Goal: Navigation & Orientation: Find specific page/section

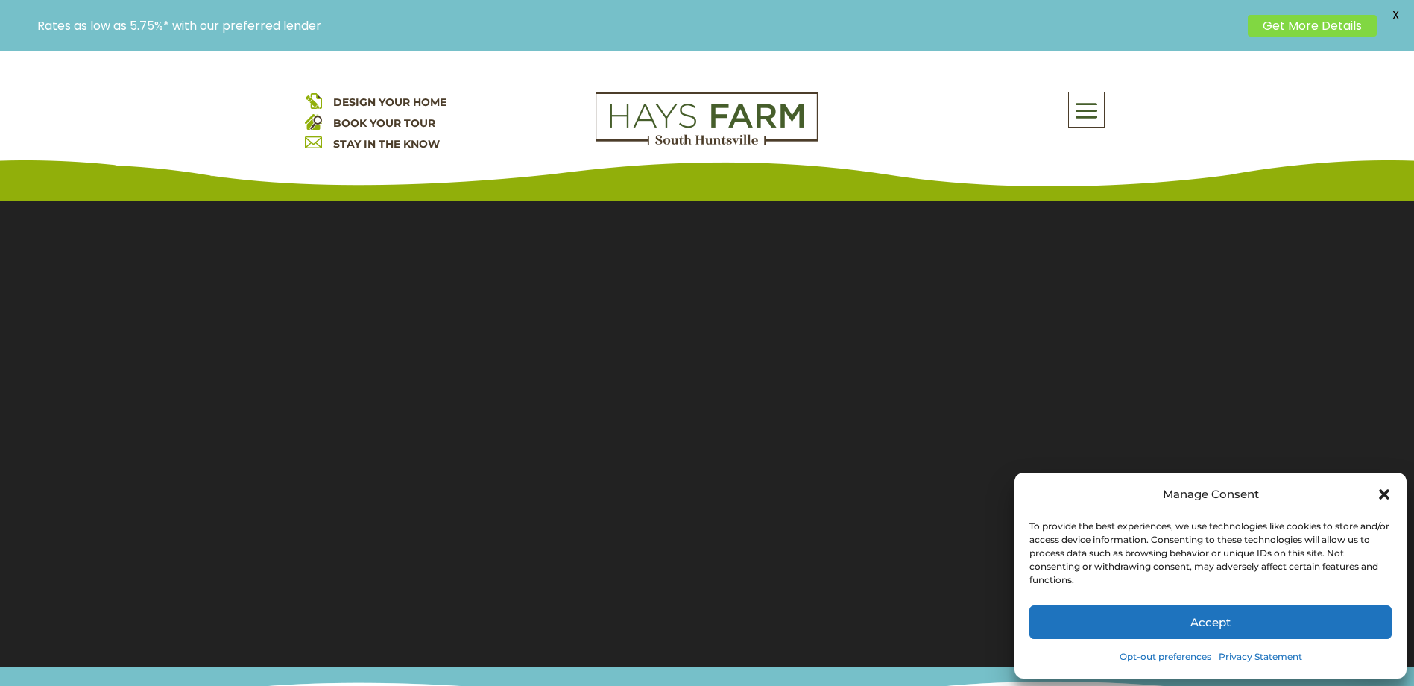
click at [1245, 615] on button "Accept" at bounding box center [1210, 622] width 362 height 34
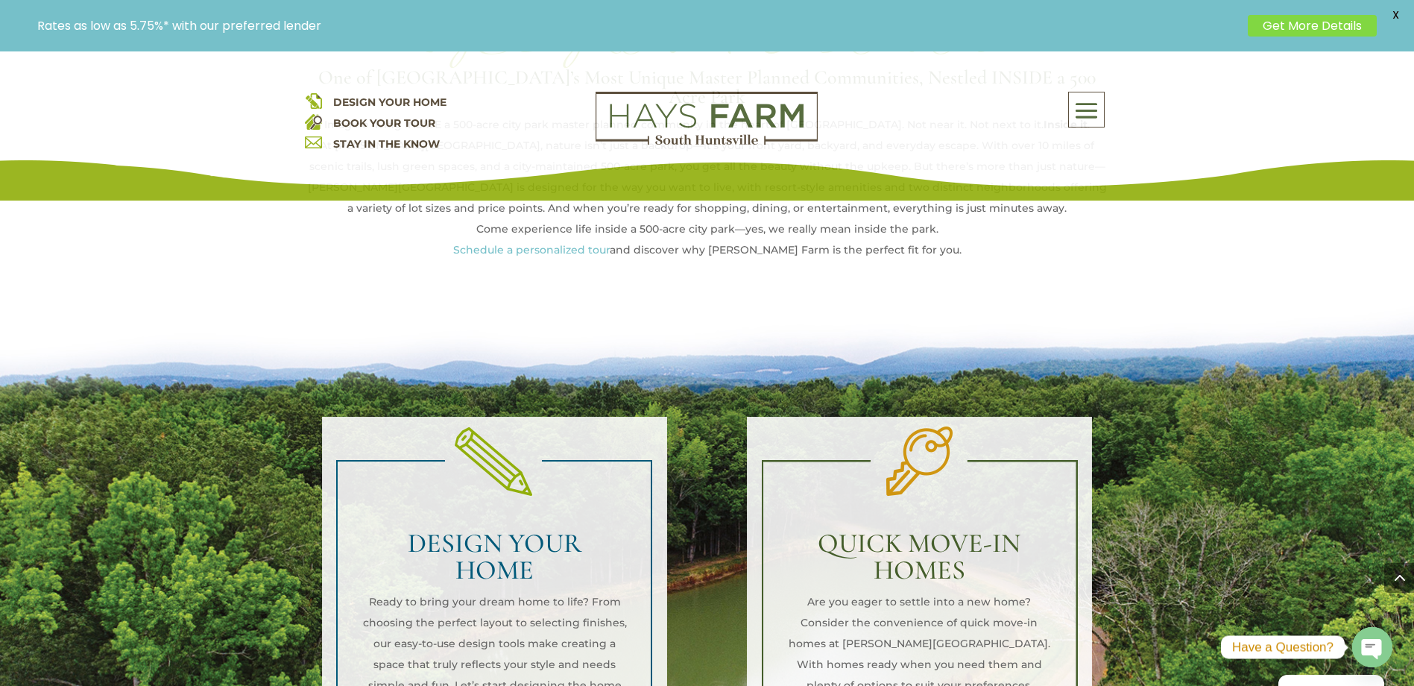
scroll to position [994, 0]
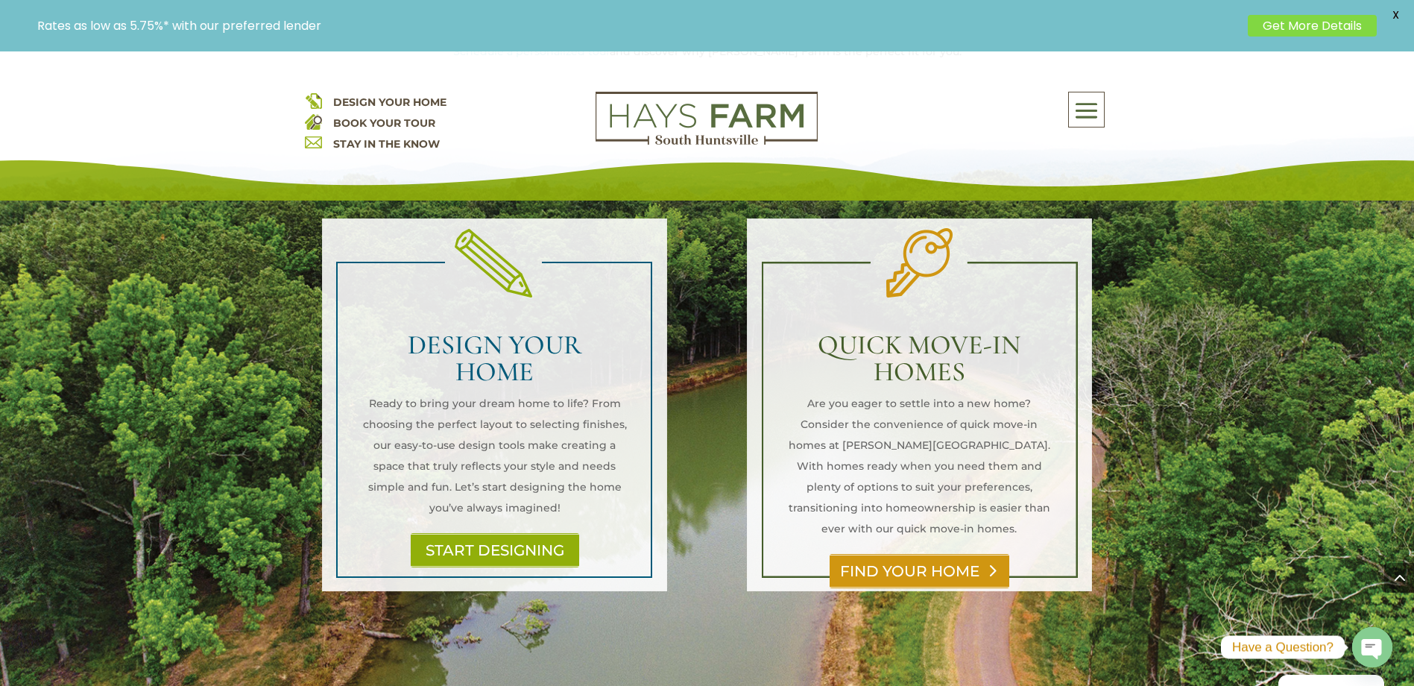
click at [918, 554] on link "FIND YOUR HOME" at bounding box center [920, 571] width 180 height 34
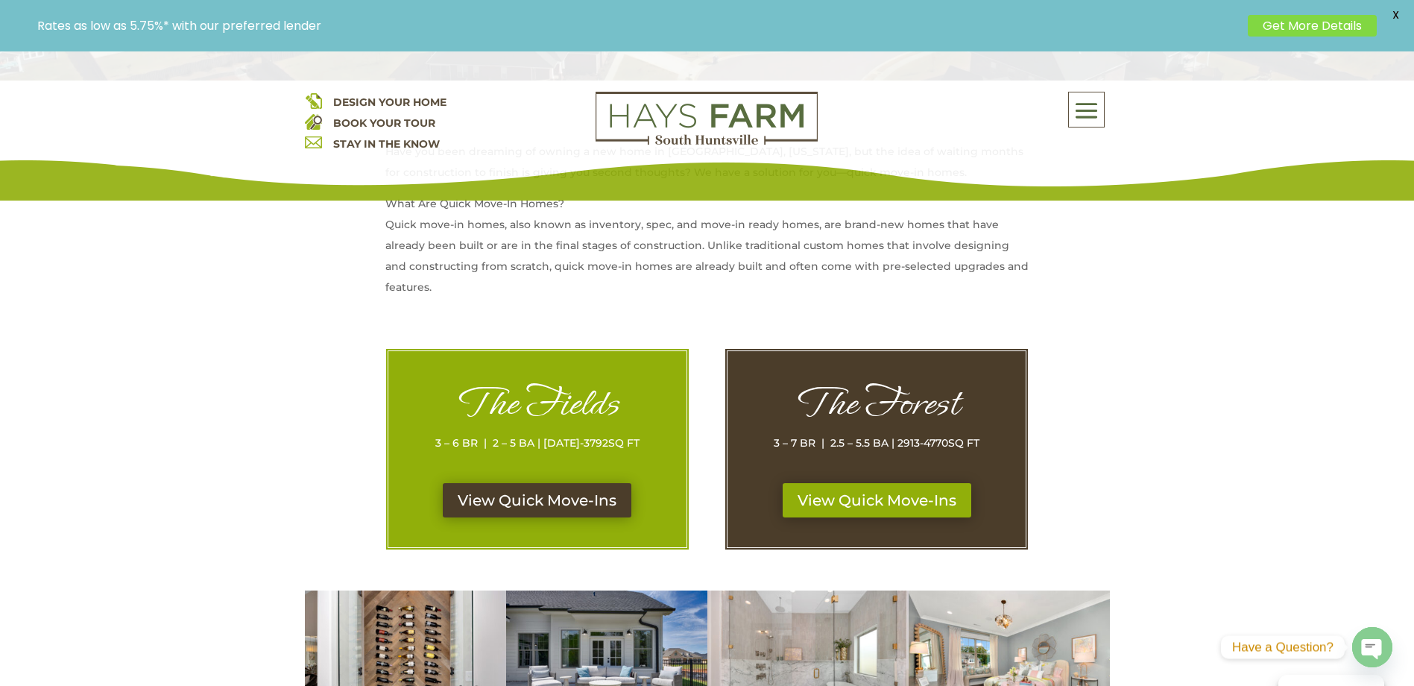
scroll to position [596, 0]
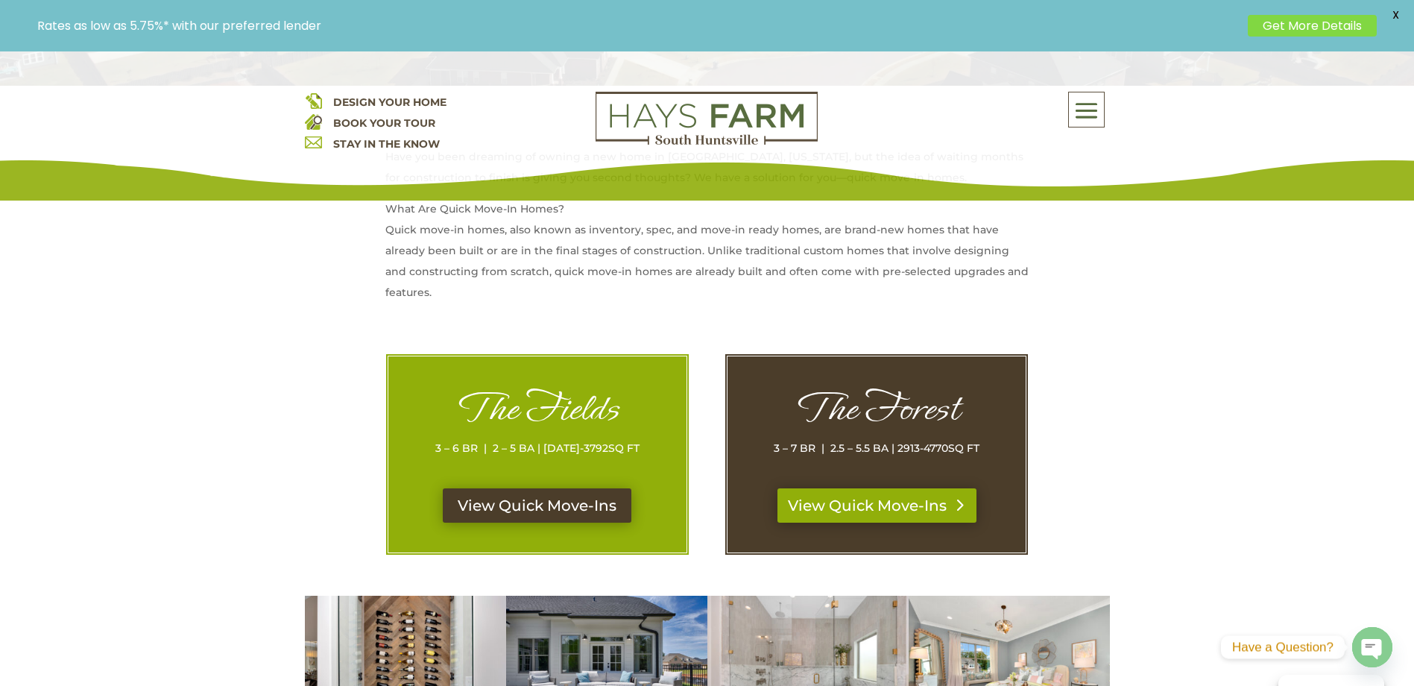
click at [827, 503] on link "View Quick Move-Ins" at bounding box center [876, 505] width 199 height 34
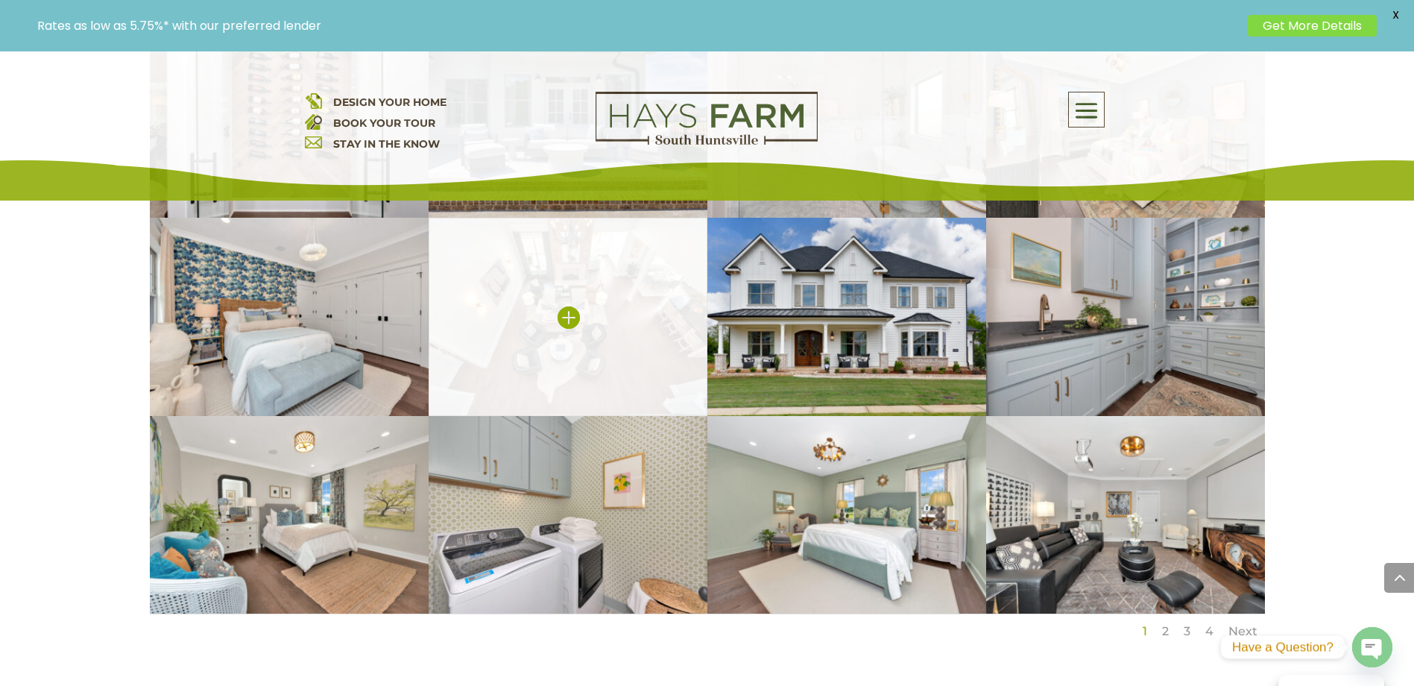
scroll to position [2385, 0]
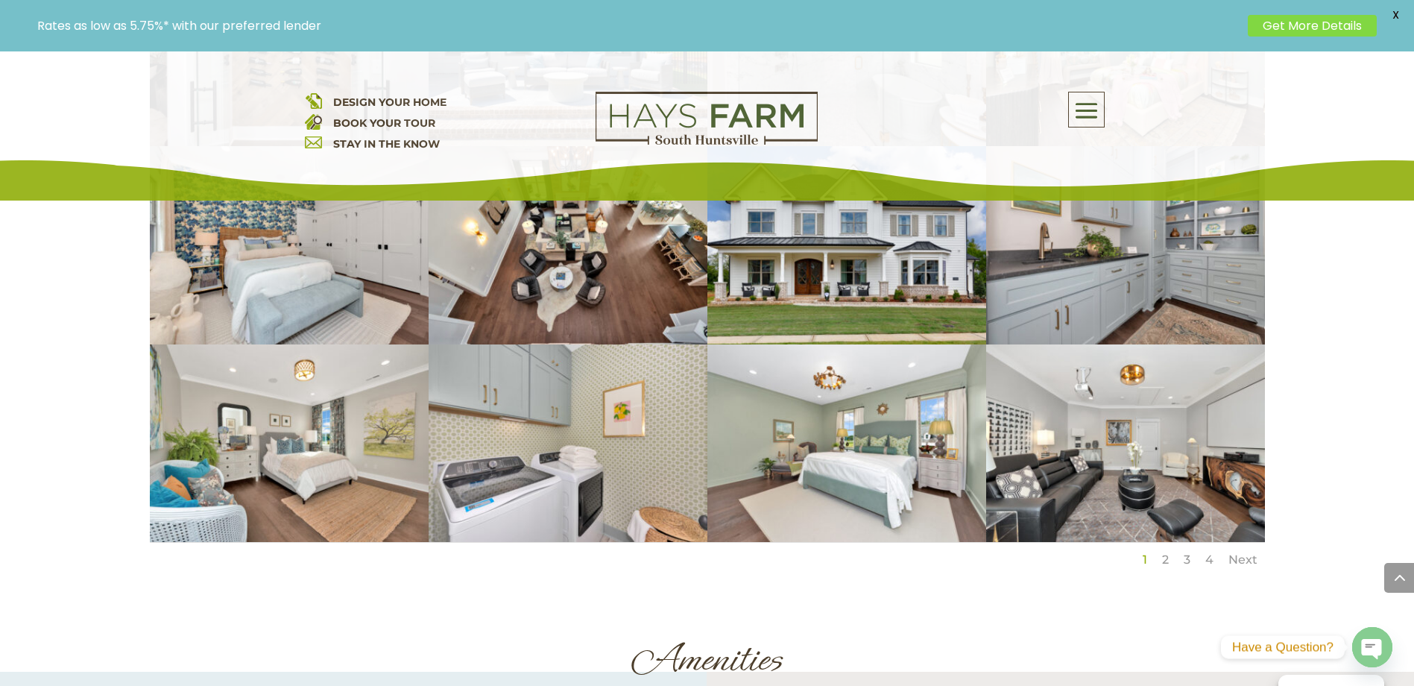
click at [1163, 552] on link "2" at bounding box center [1165, 559] width 7 height 14
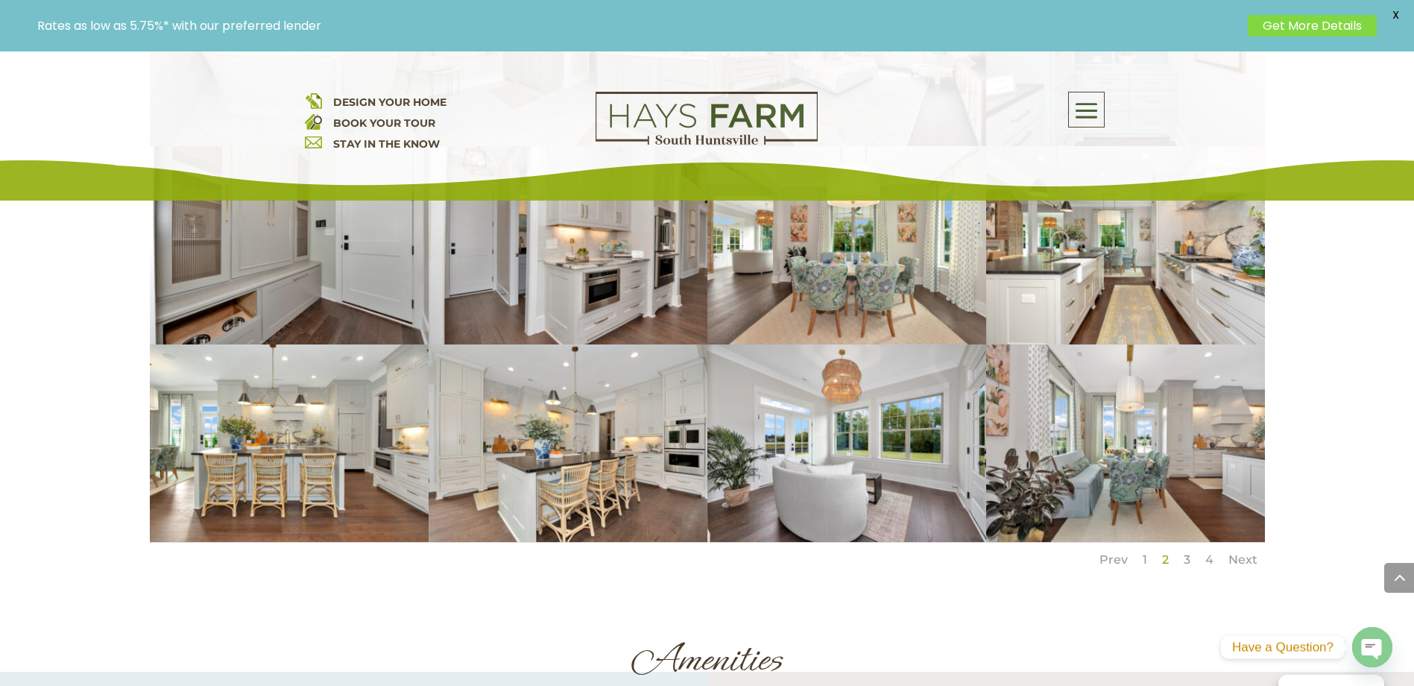
click at [1181, 543] on li "3" at bounding box center [1187, 560] width 22 height 34
click at [1189, 552] on link "3" at bounding box center [1187, 559] width 7 height 14
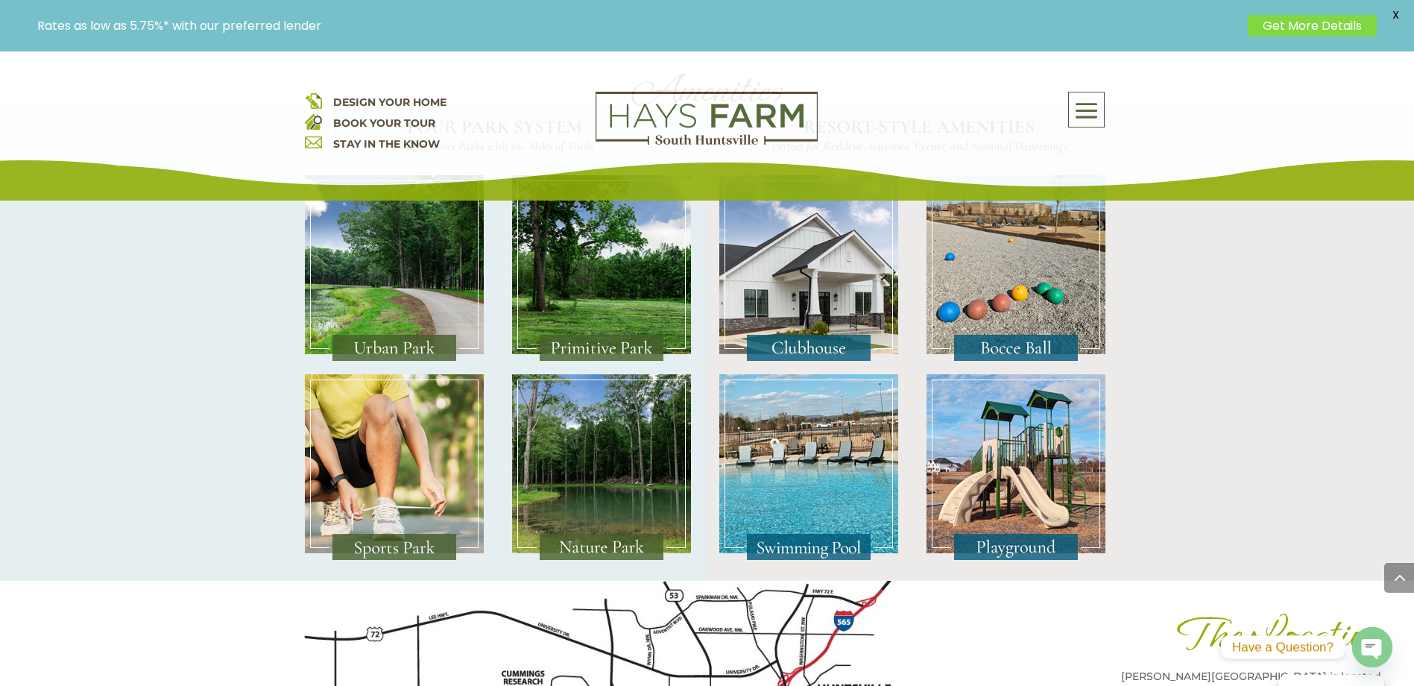
scroll to position [2755, 0]
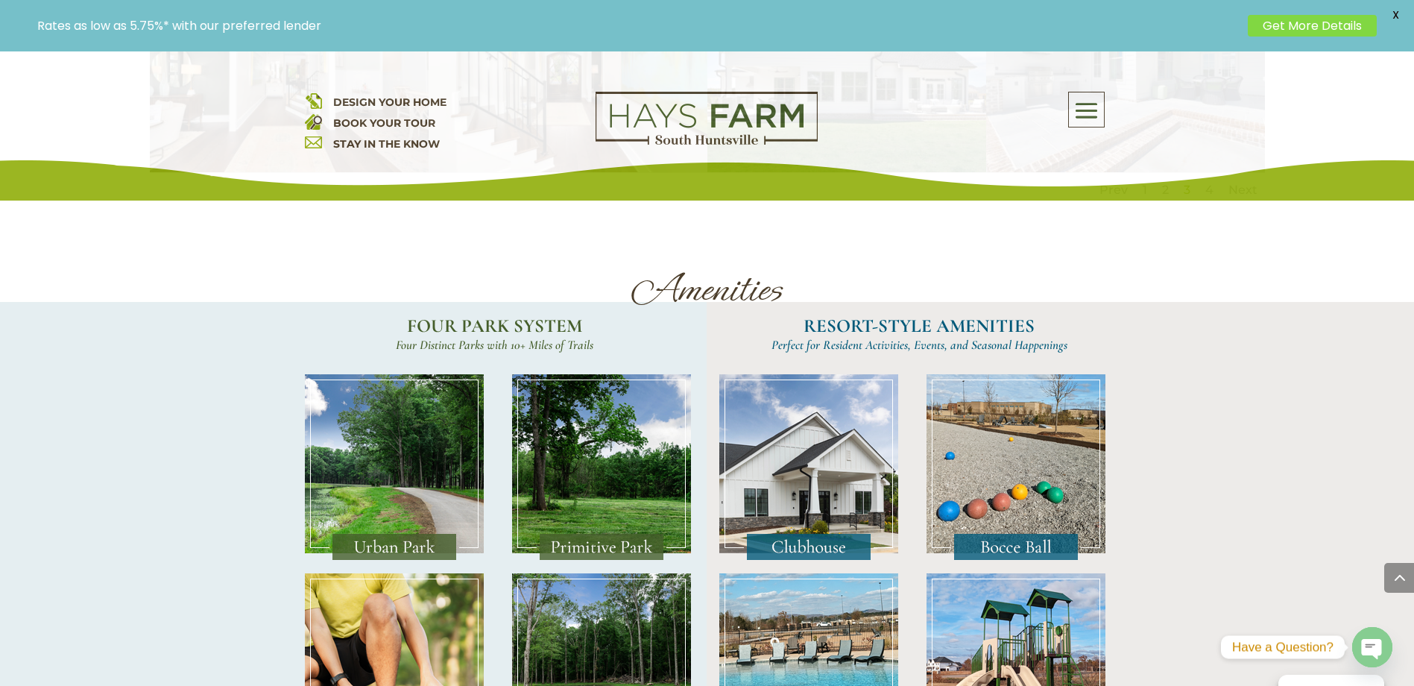
click at [416, 440] on img at bounding box center [394, 467] width 179 height 186
click at [414, 473] on img at bounding box center [394, 467] width 179 height 186
click at [657, 441] on img at bounding box center [601, 467] width 179 height 186
click at [826, 417] on img at bounding box center [808, 467] width 179 height 186
click at [1036, 379] on img at bounding box center [1016, 467] width 179 height 186
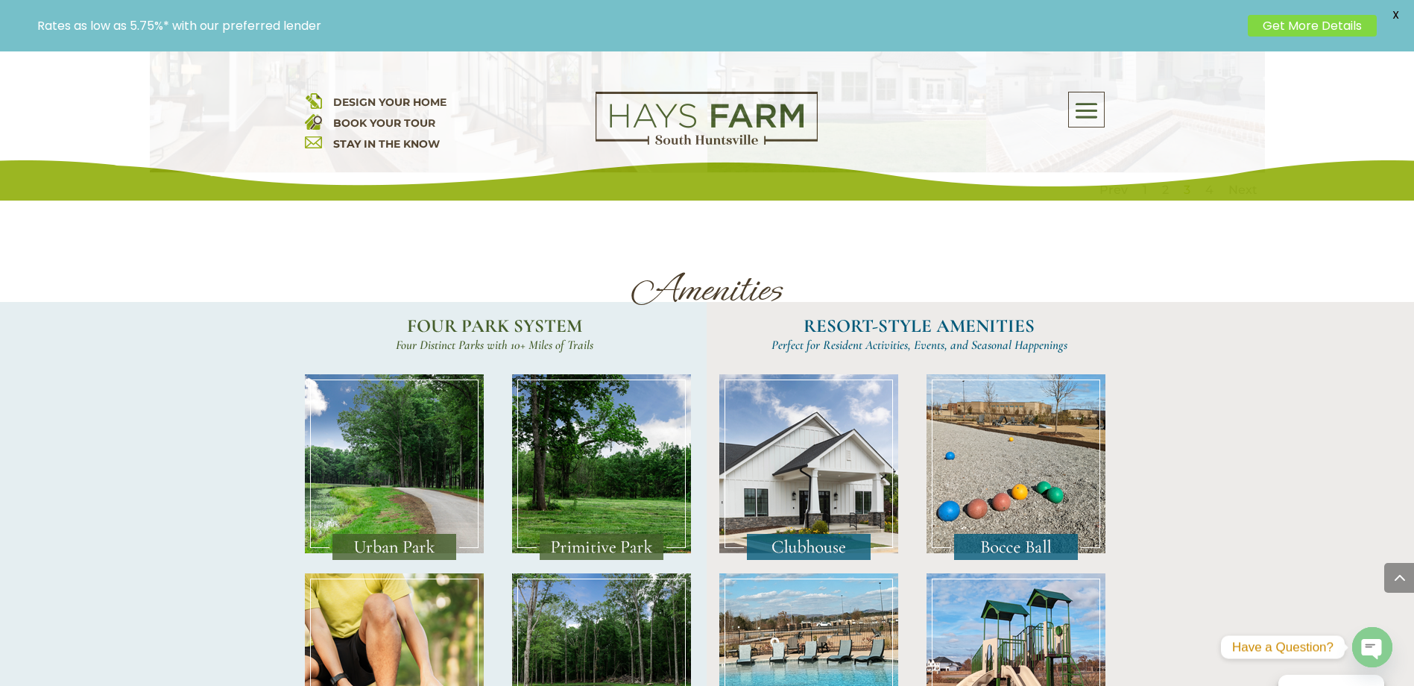
click at [1004, 593] on img at bounding box center [1016, 666] width 179 height 186
click at [799, 585] on img at bounding box center [808, 666] width 179 height 186
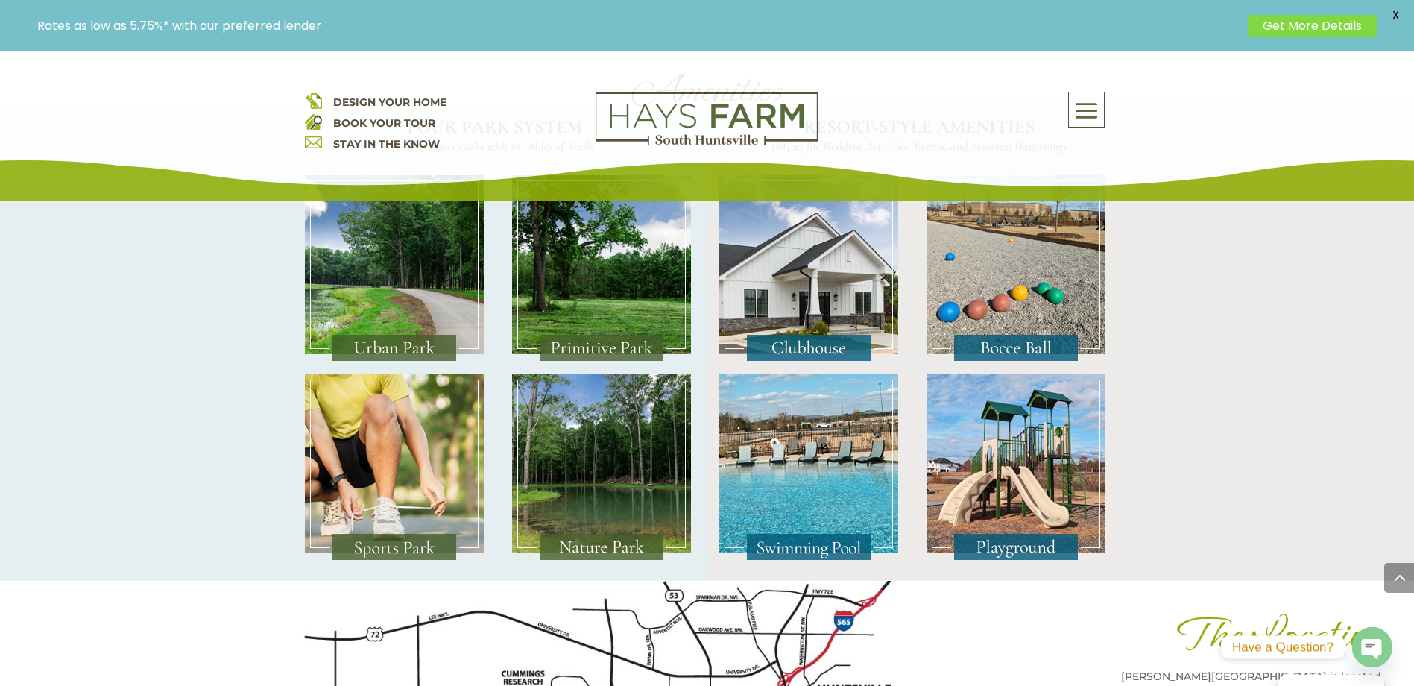
click at [564, 427] on img at bounding box center [601, 467] width 179 height 186
click at [419, 468] on img at bounding box center [394, 467] width 179 height 186
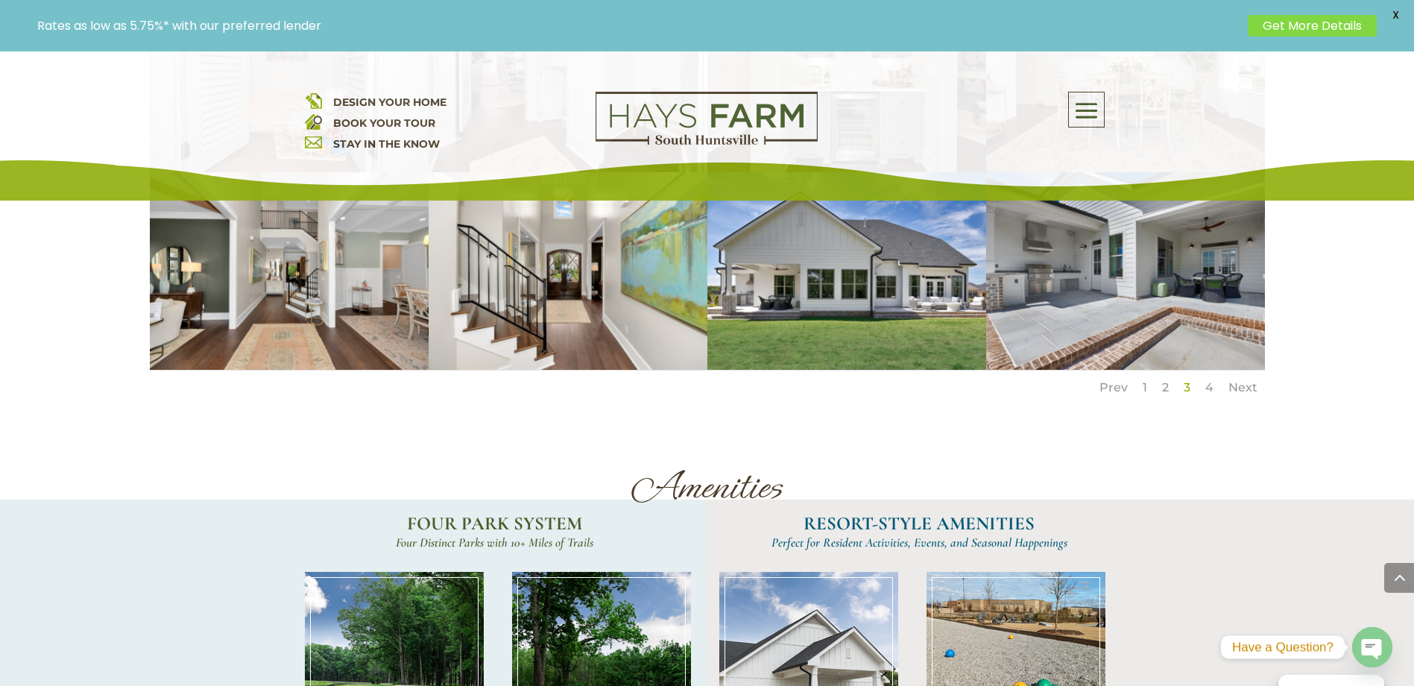
scroll to position [2358, 0]
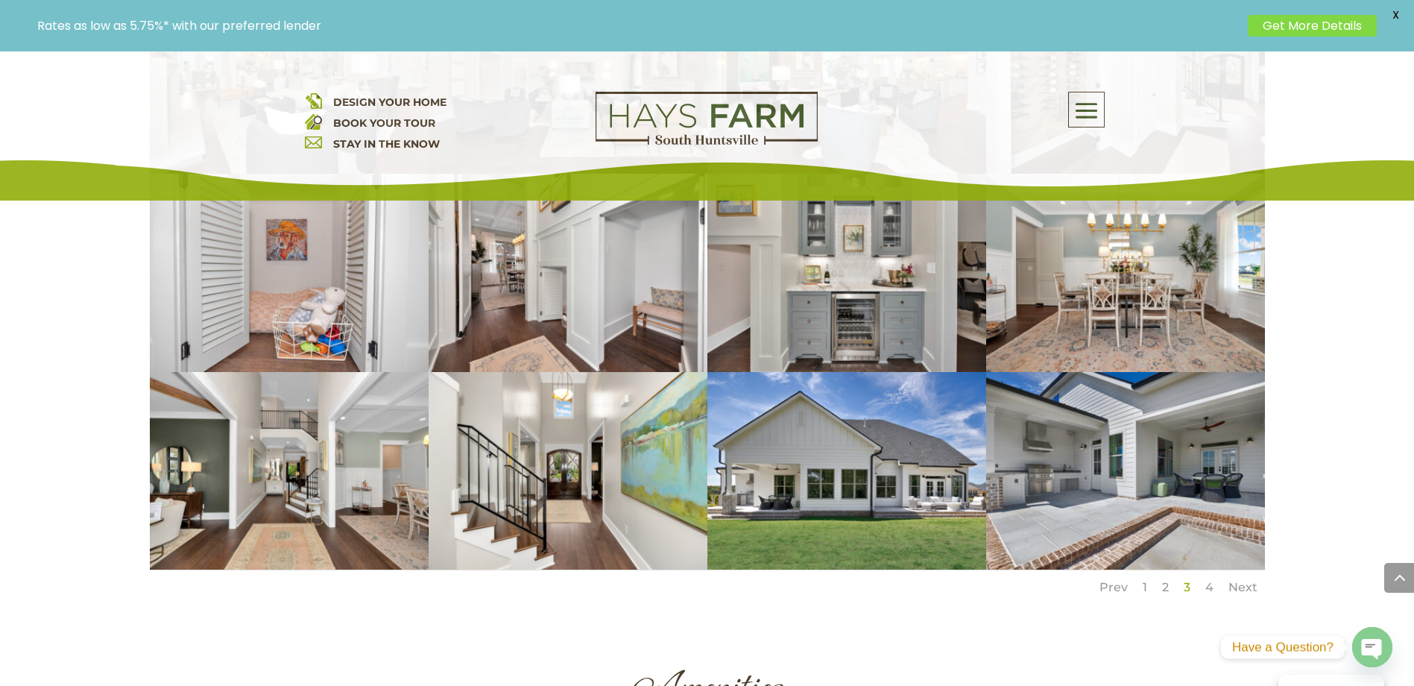
click at [1185, 580] on link "3" at bounding box center [1187, 587] width 7 height 14
click at [1216, 570] on li "4" at bounding box center [1209, 587] width 23 height 34
click at [1205, 570] on li "4" at bounding box center [1209, 587] width 23 height 34
click at [1210, 580] on link "4" at bounding box center [1209, 587] width 8 height 14
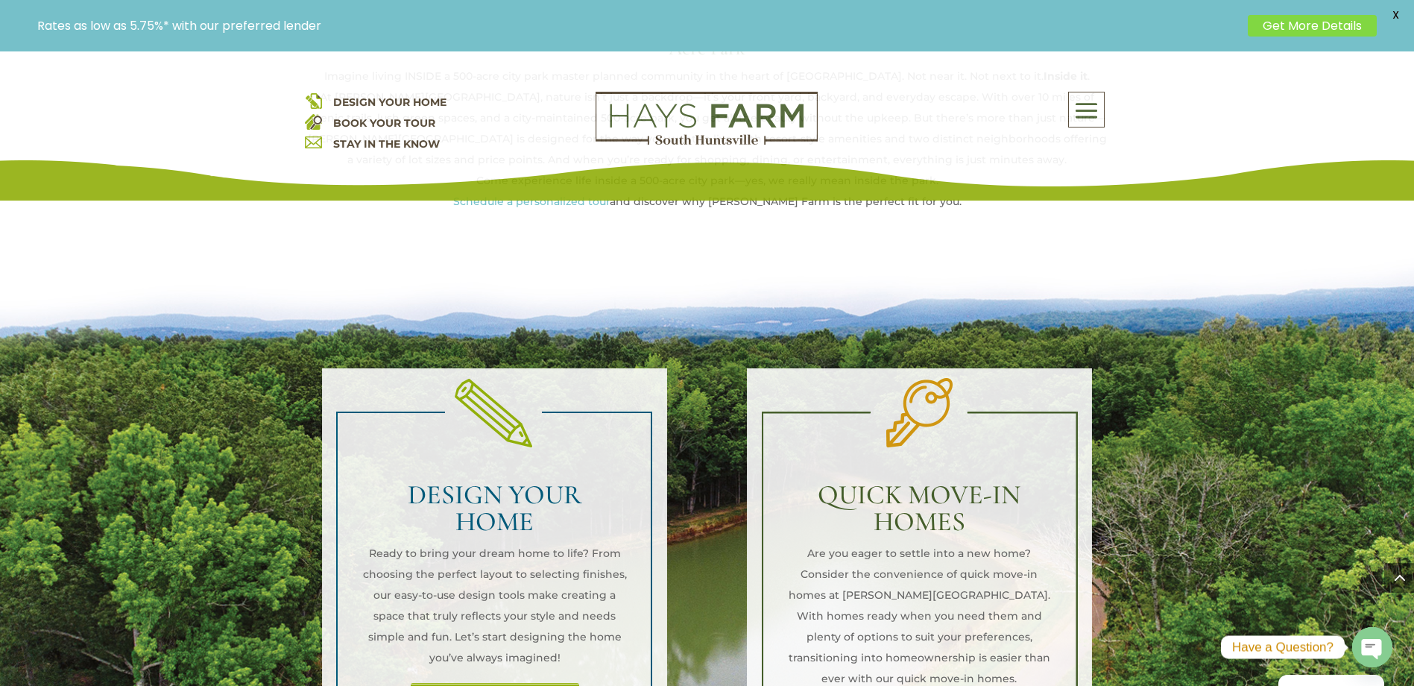
scroll to position [767, 0]
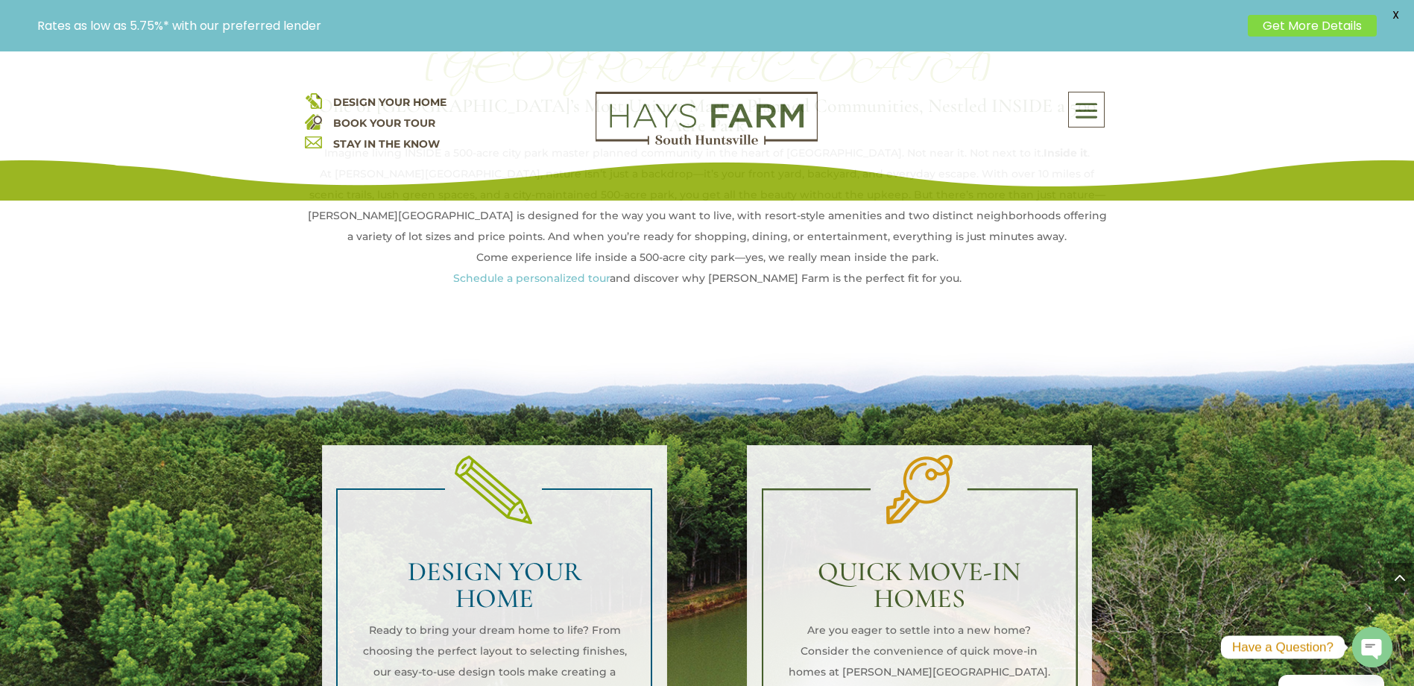
click at [1093, 113] on span at bounding box center [1086, 111] width 35 height 34
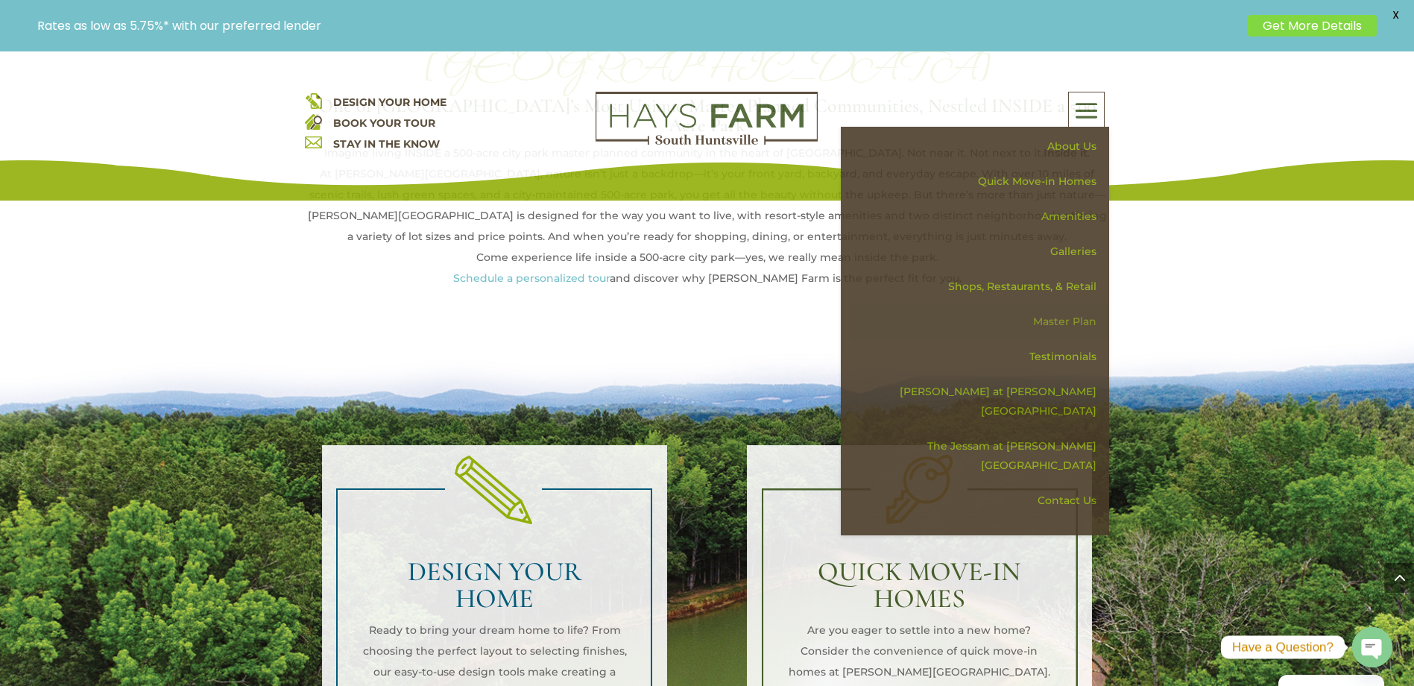
click at [1079, 316] on link "Master Plan" at bounding box center [980, 321] width 258 height 35
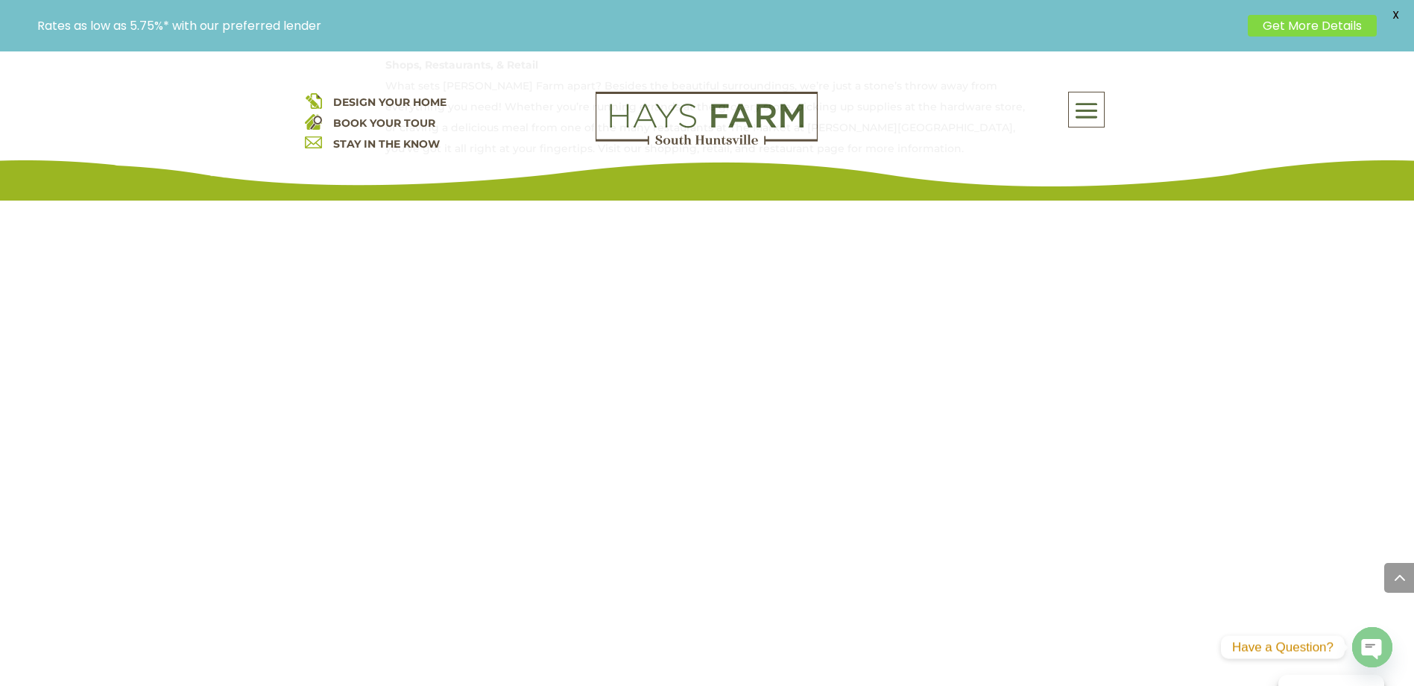
scroll to position [1193, 0]
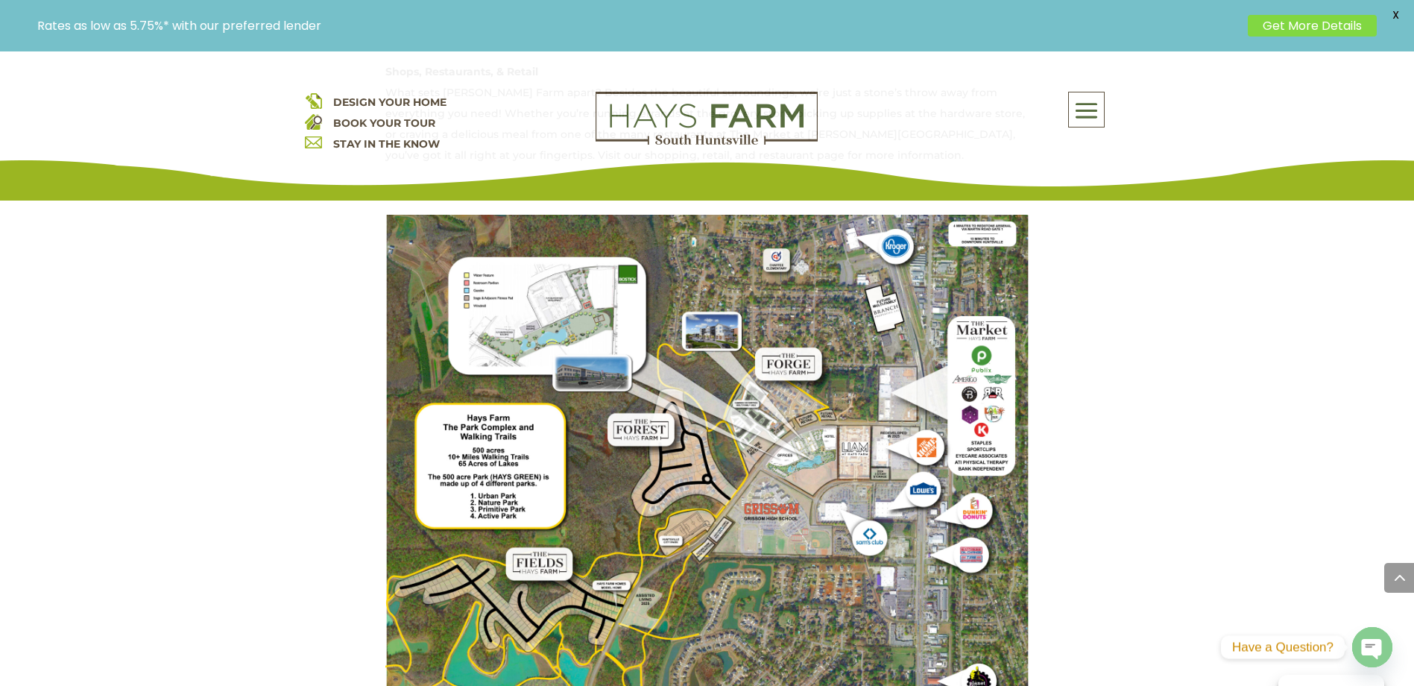
click at [1089, 113] on span at bounding box center [1086, 111] width 35 height 34
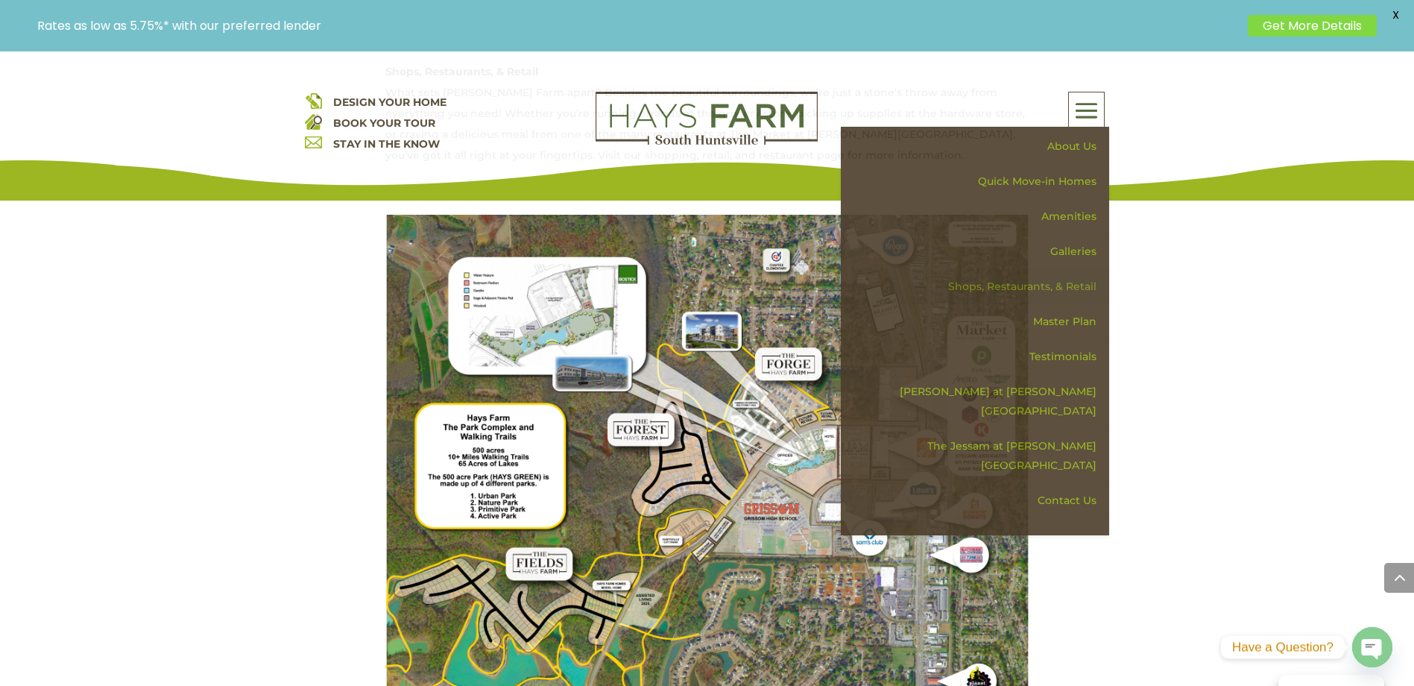
click at [1060, 285] on link "Shops, Restaurants, & Retail" at bounding box center [980, 286] width 258 height 35
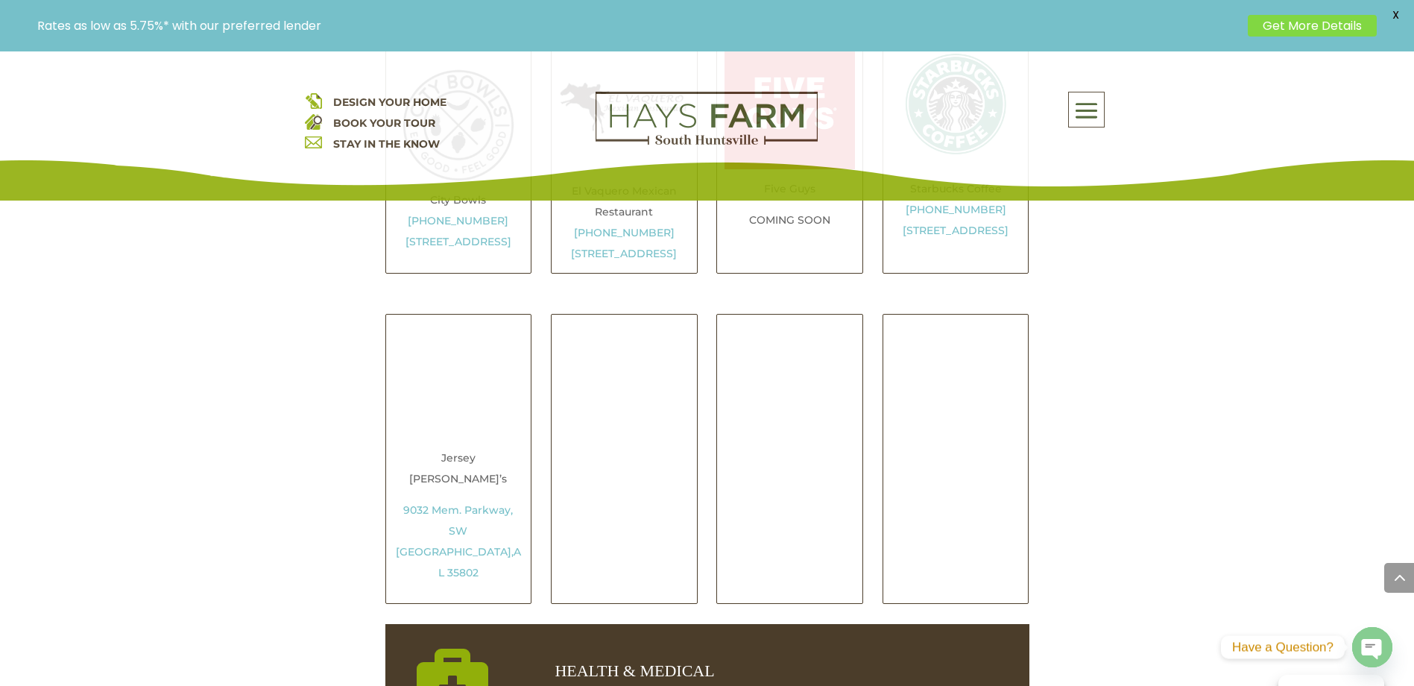
scroll to position [795, 0]
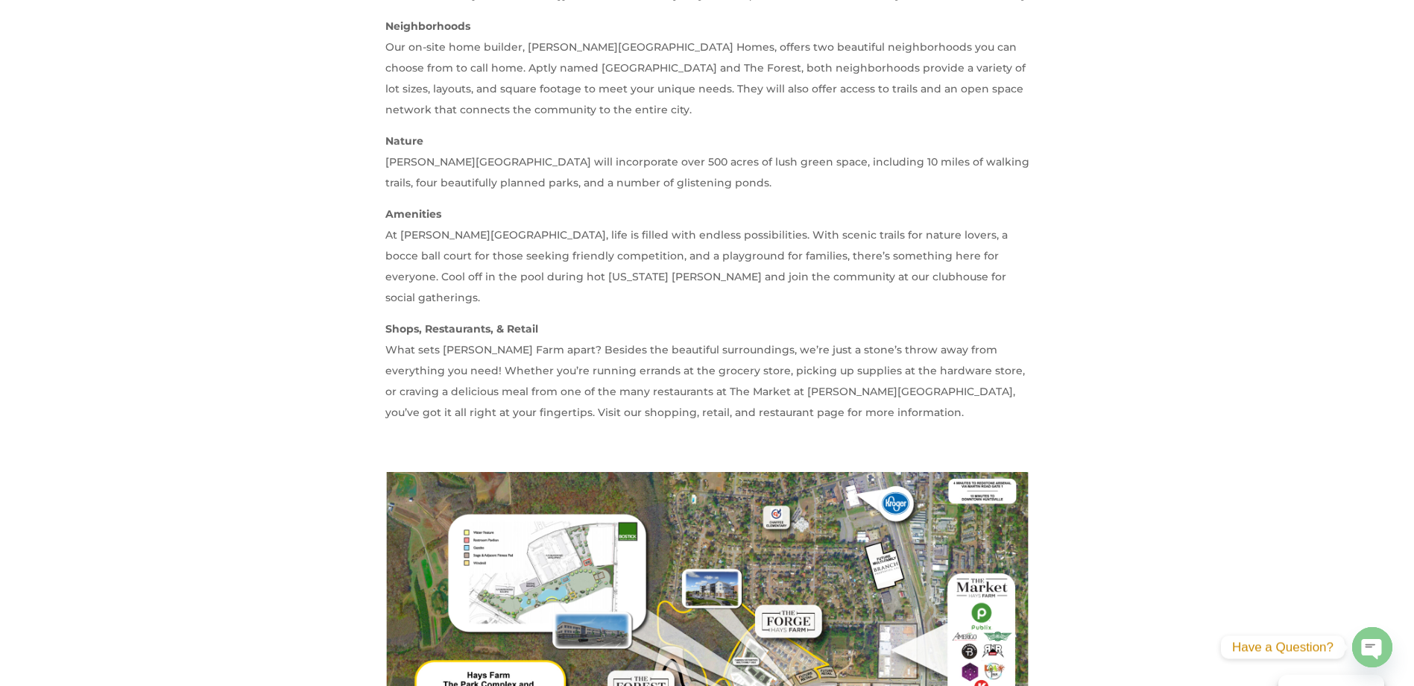
scroll to position [1193, 0]
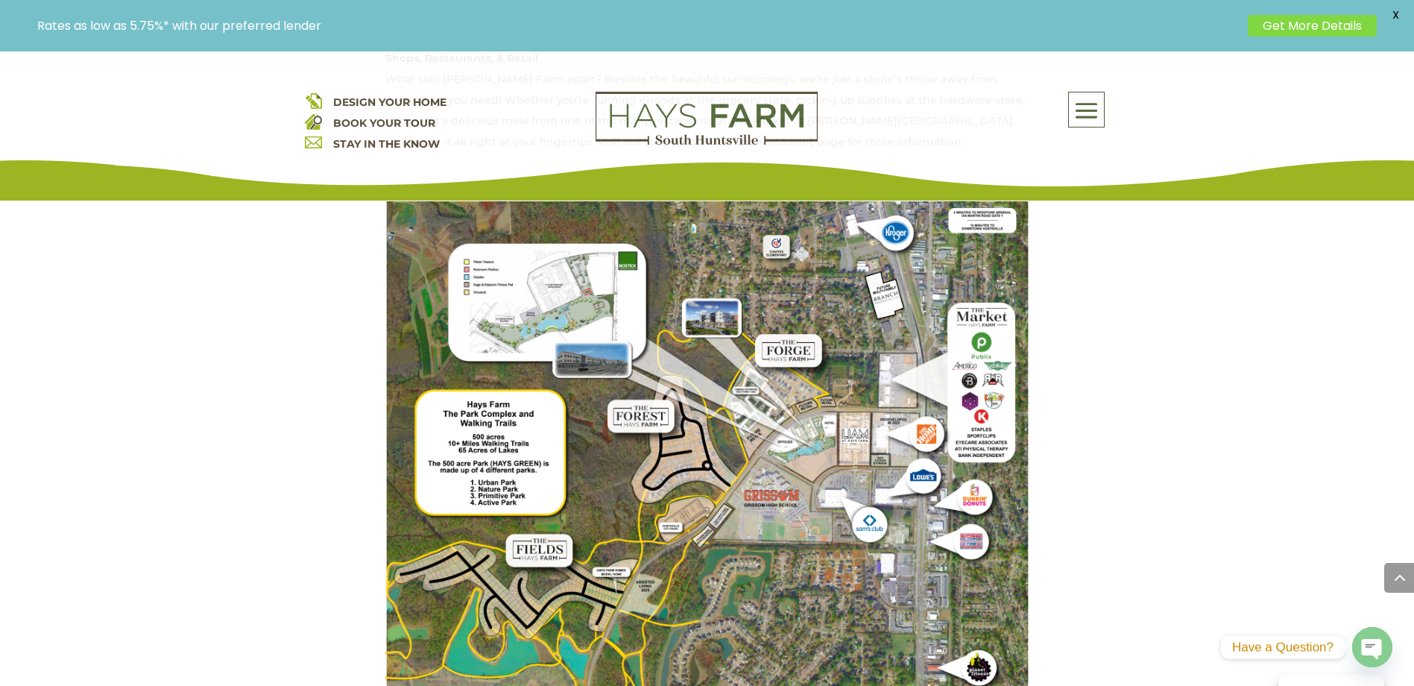
click at [1087, 104] on span at bounding box center [1086, 111] width 35 height 34
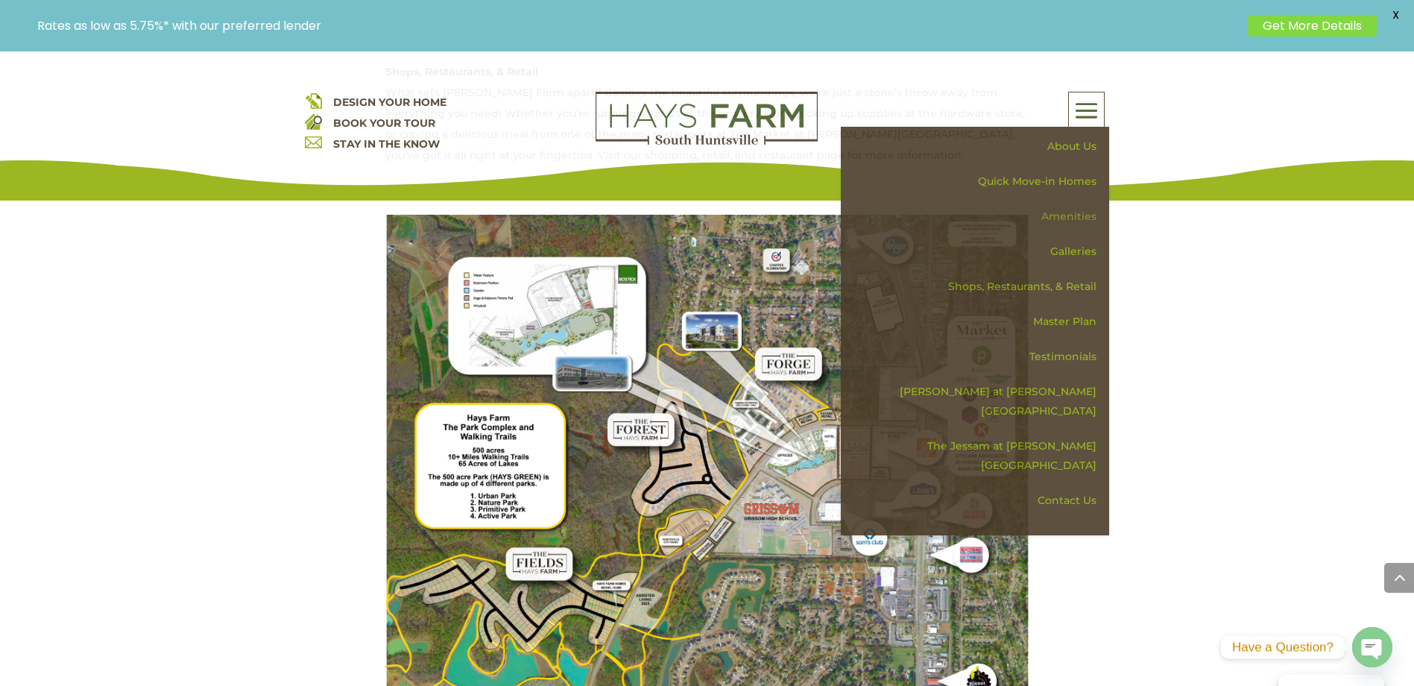
click at [1079, 212] on link "Amenities" at bounding box center [980, 216] width 258 height 35
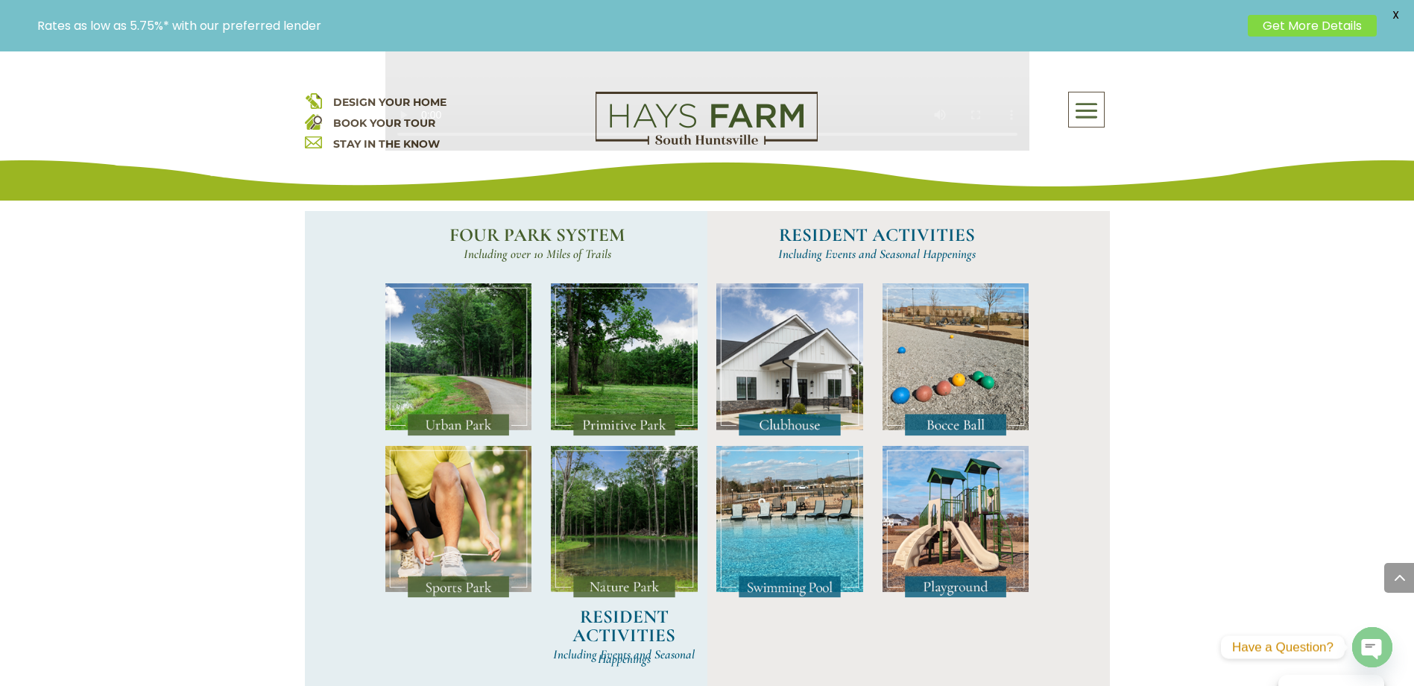
scroll to position [199, 0]
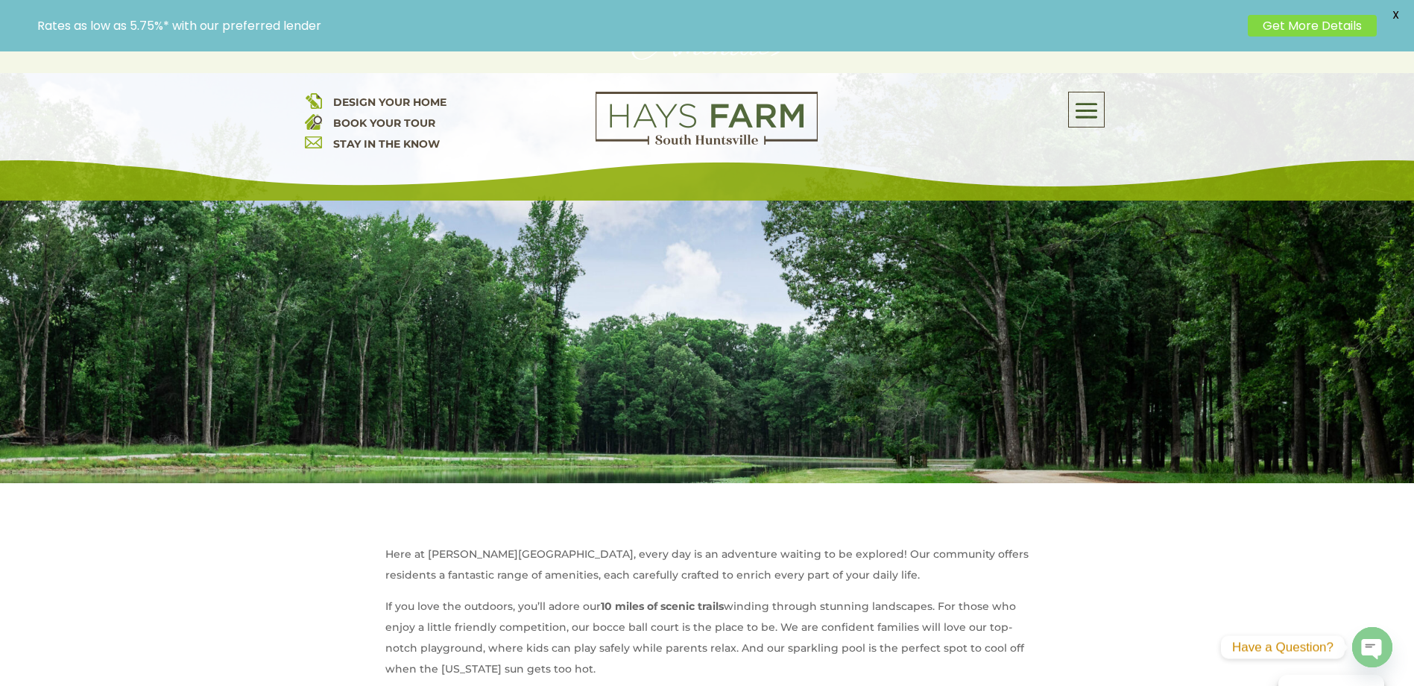
click at [1087, 104] on span at bounding box center [1086, 111] width 35 height 34
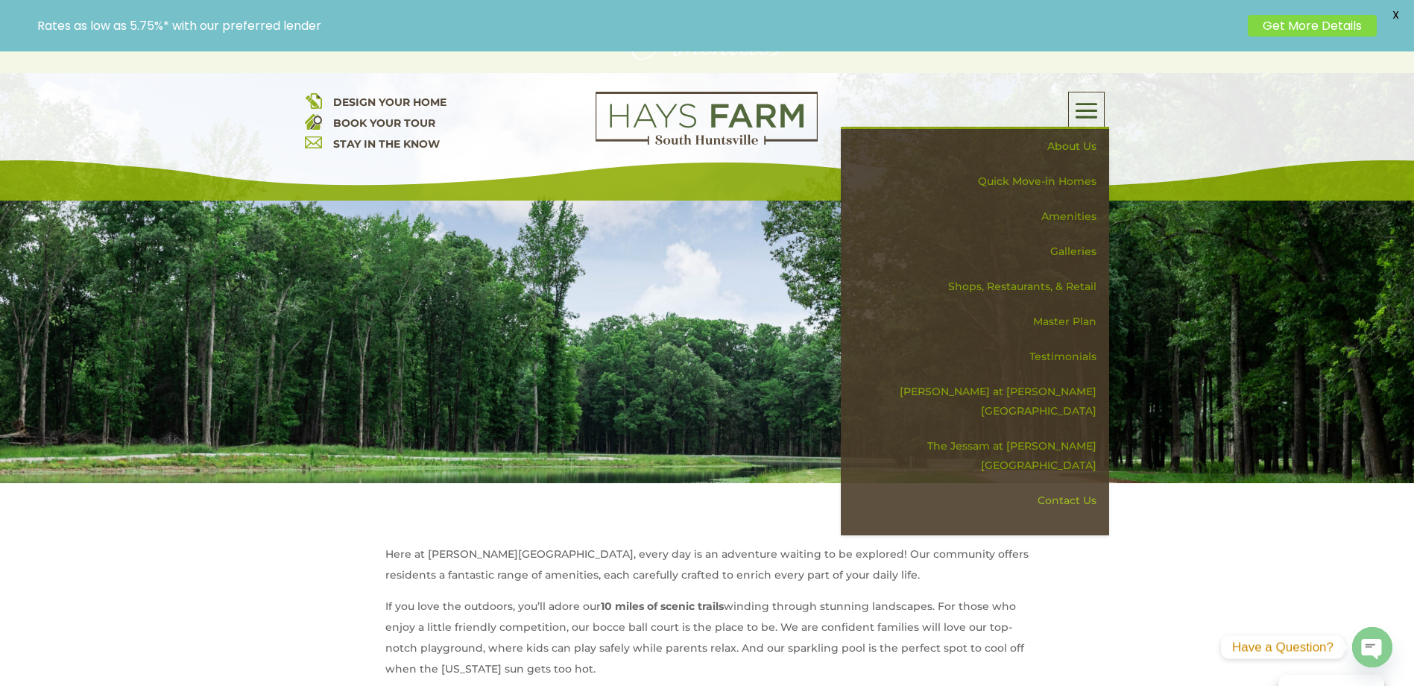
click at [358, 101] on span "DESIGN YOUR HOME" at bounding box center [389, 101] width 113 height 13
